Goal: Transaction & Acquisition: Book appointment/travel/reservation

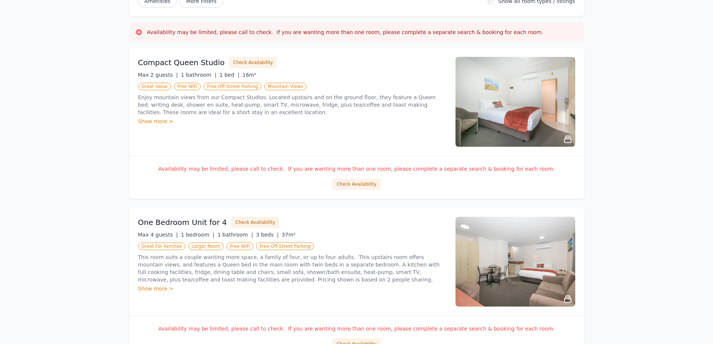
scroll to position [112, 0]
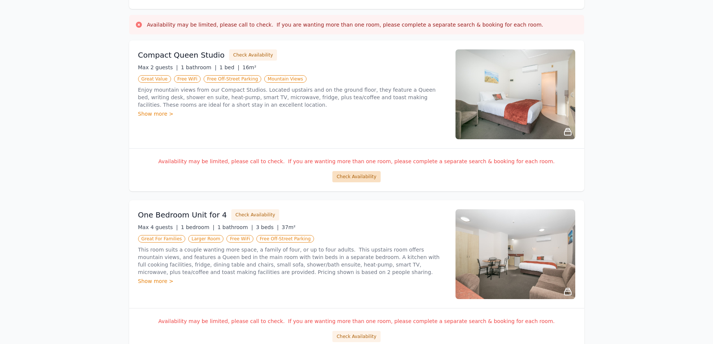
click at [367, 178] on button "Check Availability" at bounding box center [357, 176] width 48 height 11
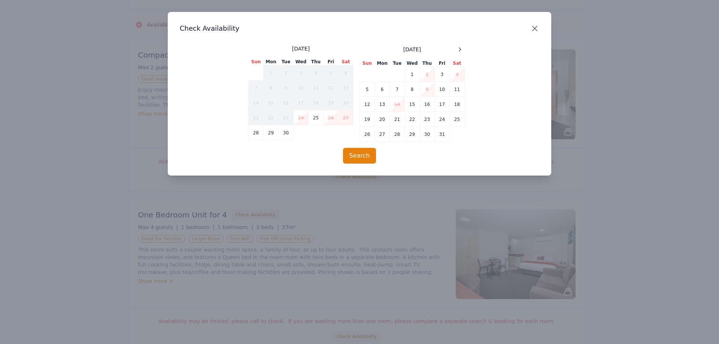
click at [537, 29] on icon "button" at bounding box center [534, 28] width 9 height 9
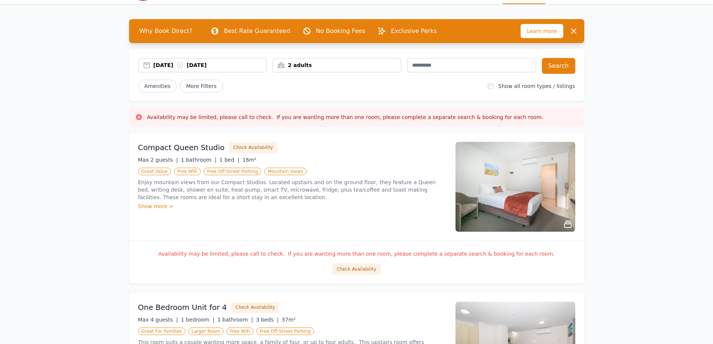
scroll to position [37, 0]
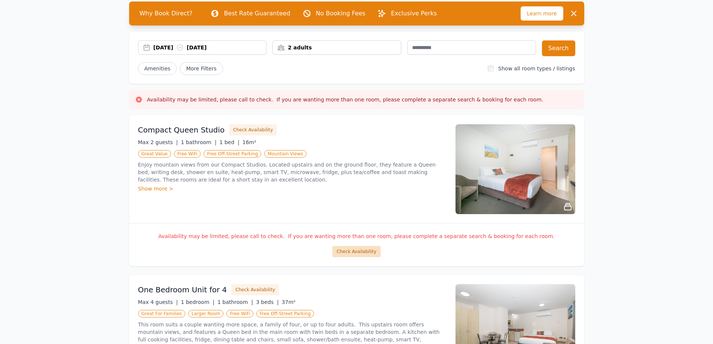
click at [345, 251] on button "Check Availability" at bounding box center [357, 251] width 48 height 11
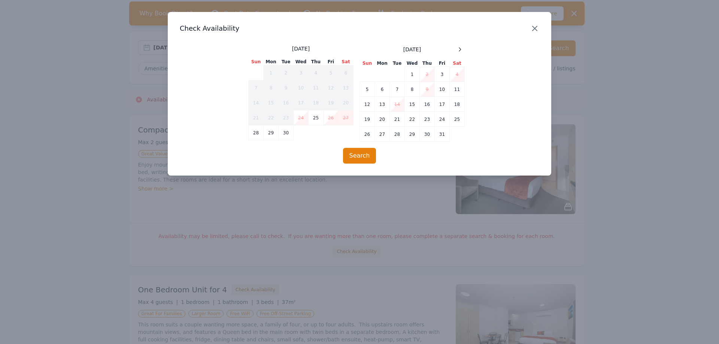
click at [535, 27] on icon "button" at bounding box center [534, 28] width 9 height 9
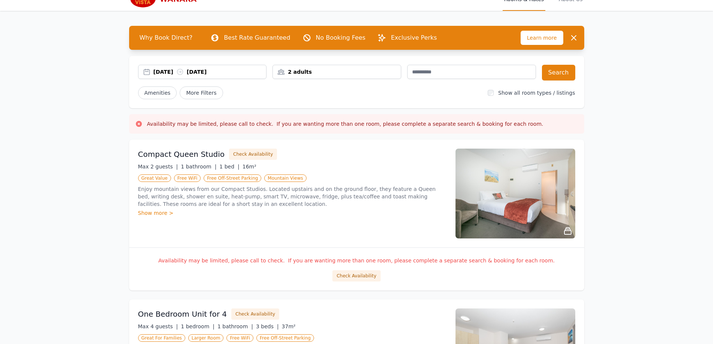
scroll to position [0, 0]
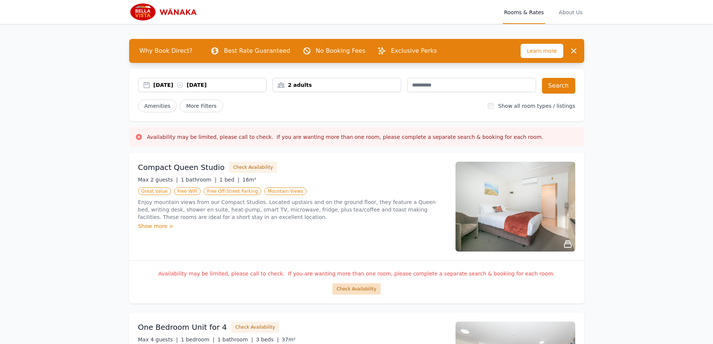
click at [343, 291] on button "Check Availability" at bounding box center [357, 288] width 48 height 11
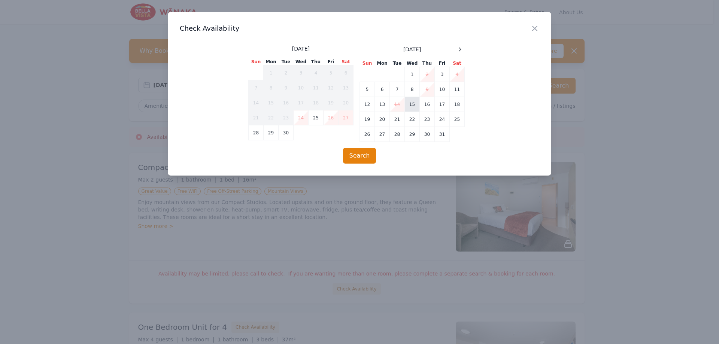
click at [413, 102] on td "15" at bounding box center [412, 104] width 15 height 15
click at [424, 106] on td "16" at bounding box center [427, 104] width 15 height 15
click at [368, 155] on button "Search" at bounding box center [359, 156] width 33 height 16
